Goal: Find specific page/section: Find specific page/section

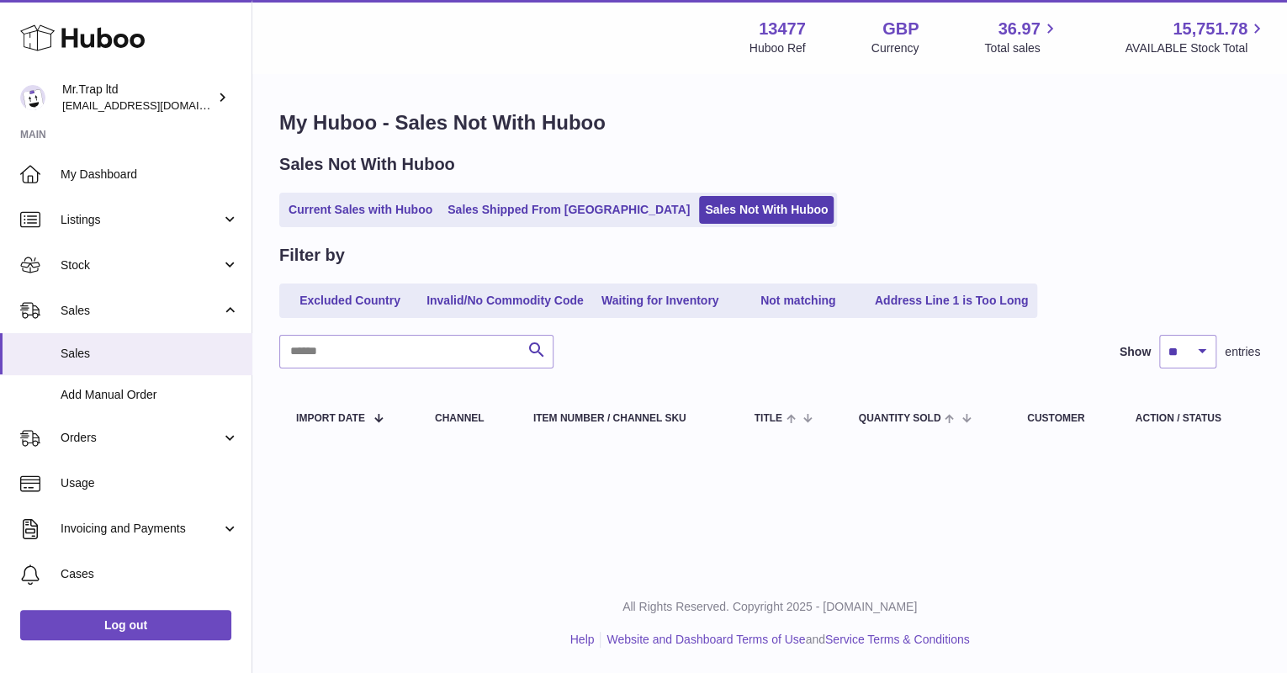
click at [72, 175] on span "My Dashboard" at bounding box center [150, 175] width 178 height 16
click at [111, 172] on span "My Dashboard" at bounding box center [150, 175] width 178 height 16
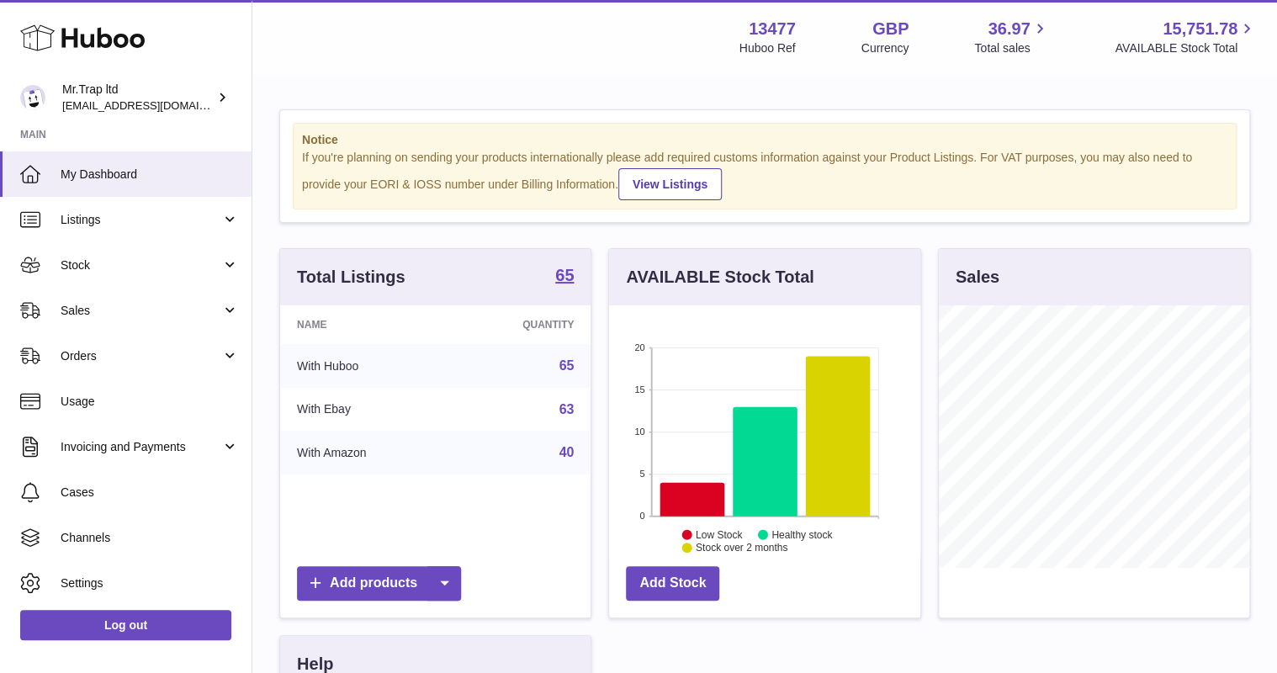
scroll to position [262, 310]
click at [110, 308] on span "Sales" at bounding box center [141, 311] width 161 height 16
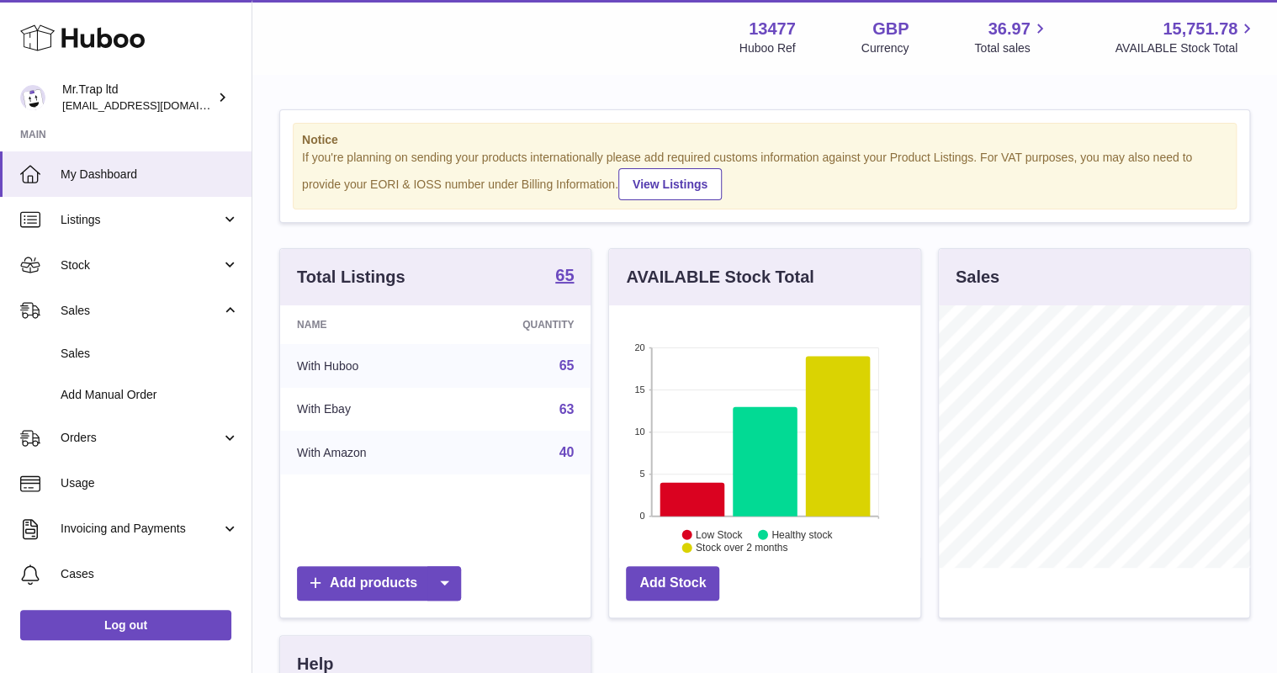
click at [116, 334] on link "Sales" at bounding box center [126, 353] width 252 height 41
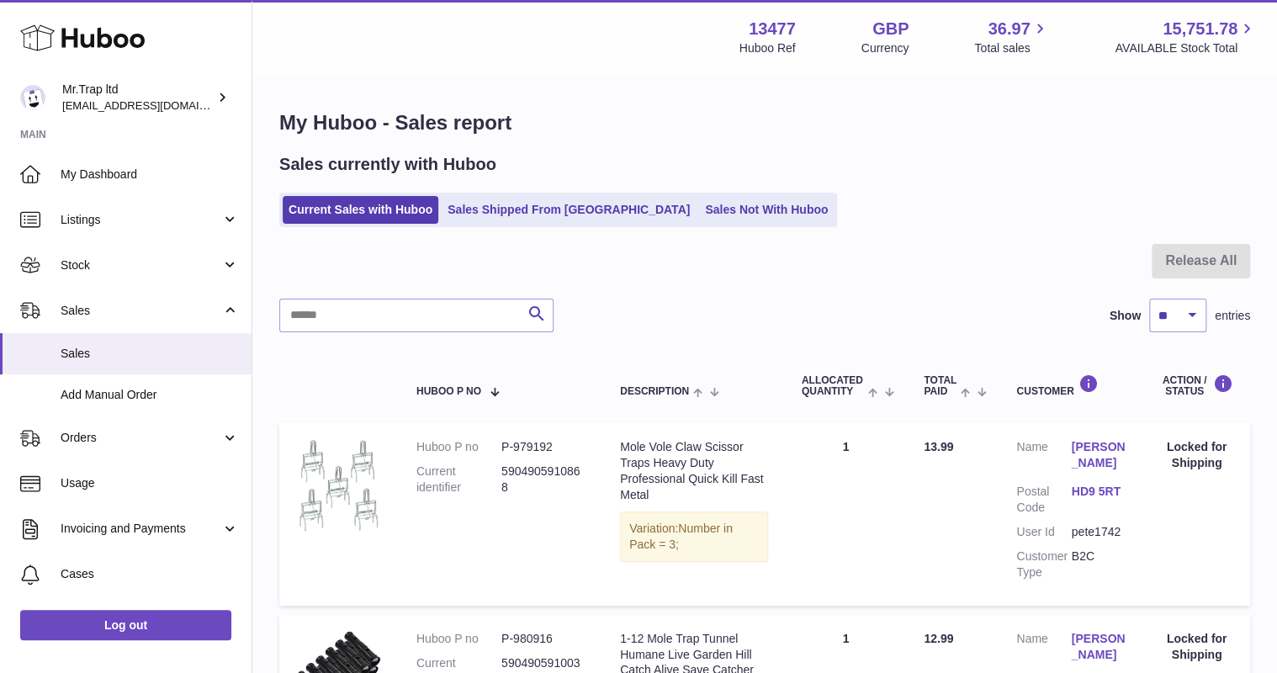
click at [699, 221] on link "Sales Not With Huboo" at bounding box center [766, 210] width 135 height 28
